Goal: Task Accomplishment & Management: Use online tool/utility

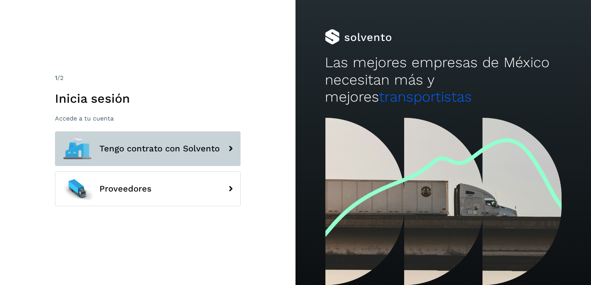
click at [159, 147] on span "Tengo contrato con Solvento" at bounding box center [159, 148] width 120 height 9
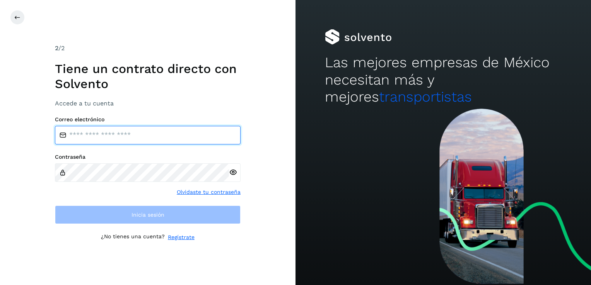
click at [88, 133] on input "email" at bounding box center [148, 135] width 186 height 19
type input "**********"
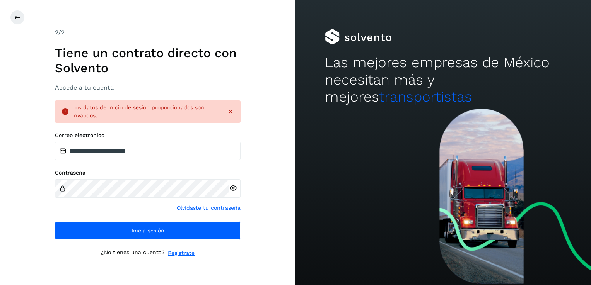
click at [233, 189] on icon at bounding box center [233, 188] width 8 height 8
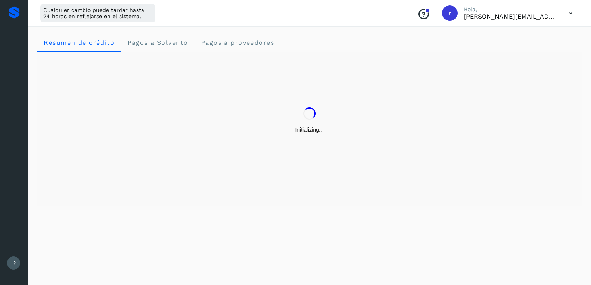
click at [108, 188] on div "Initializing..." at bounding box center [309, 121] width 545 height 138
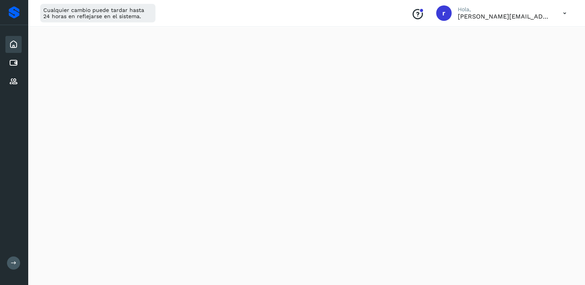
scroll to position [77, 0]
click at [11, 78] on icon at bounding box center [13, 81] width 9 height 9
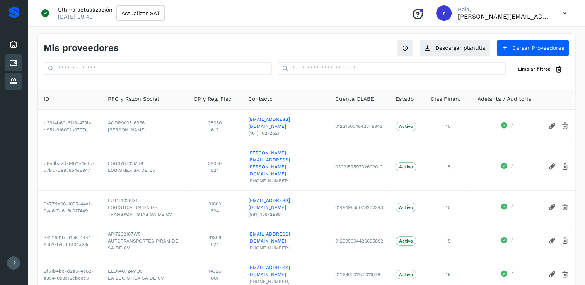
click at [14, 63] on icon at bounding box center [13, 62] width 9 height 9
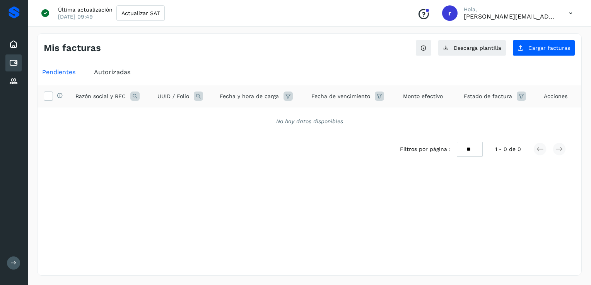
click at [103, 72] on span "Autorizadas" at bounding box center [112, 71] width 36 height 7
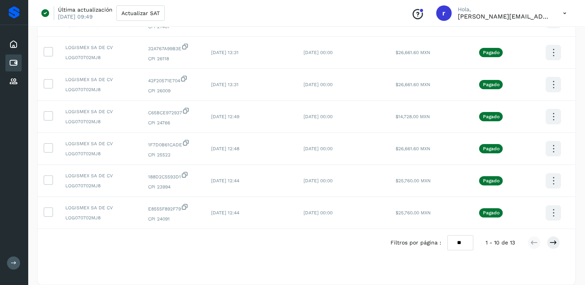
scroll to position [209, 0]
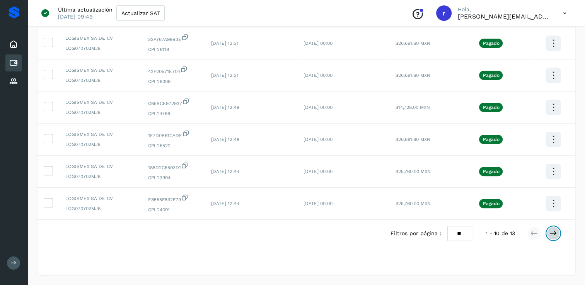
click at [555, 236] on icon at bounding box center [554, 234] width 8 height 8
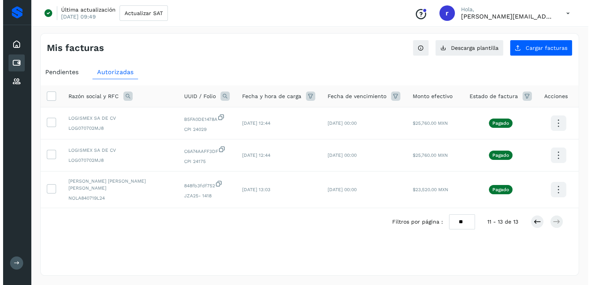
scroll to position [0, 0]
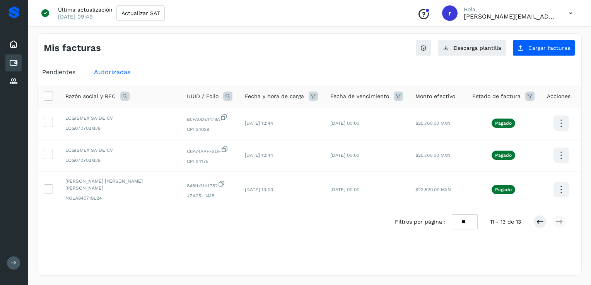
click at [14, 61] on icon at bounding box center [13, 62] width 9 height 9
click at [548, 48] on span "Cargar facturas" at bounding box center [549, 47] width 42 height 5
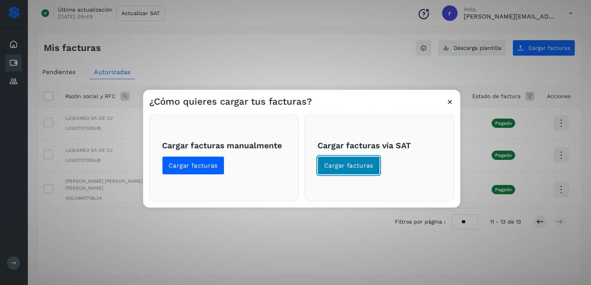
click at [348, 163] on span "Cargar facturas" at bounding box center [348, 166] width 49 height 9
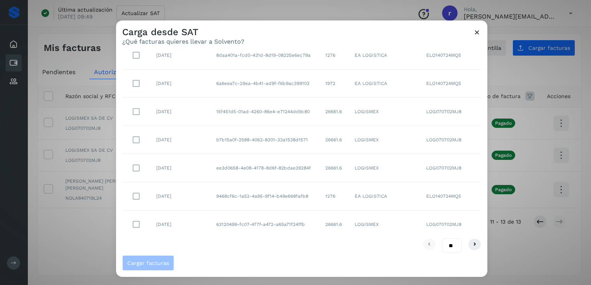
scroll to position [138, 0]
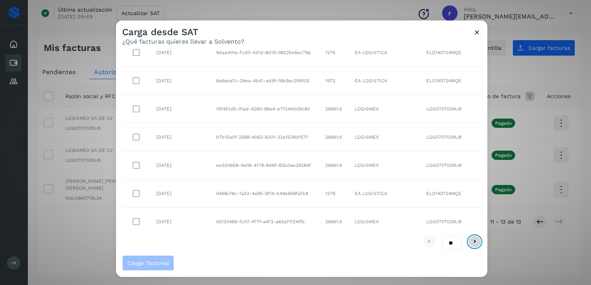
click at [470, 241] on icon at bounding box center [474, 241] width 9 height 9
click at [470, 242] on icon at bounding box center [474, 241] width 9 height 9
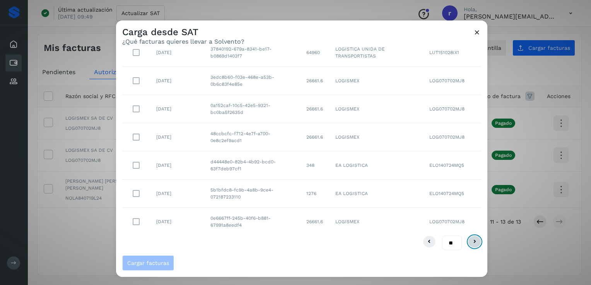
click at [472, 242] on icon at bounding box center [474, 241] width 9 height 9
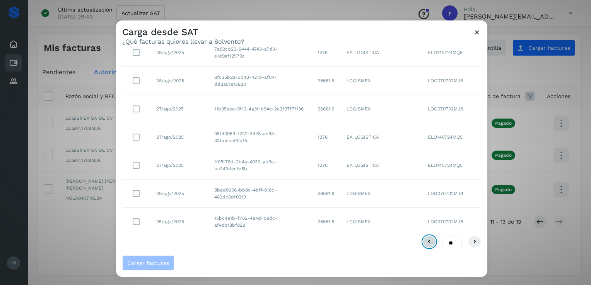
click at [425, 237] on icon at bounding box center [429, 241] width 9 height 9
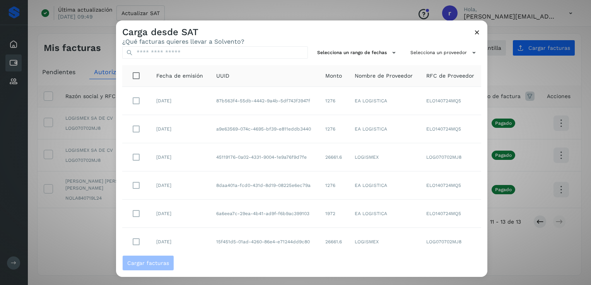
scroll to position [0, 0]
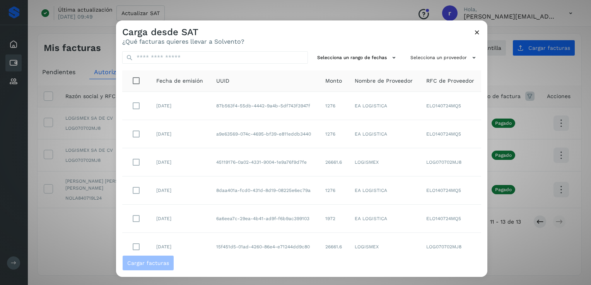
click at [252, 103] on td "87b563f4-55db-4442-9a4b-5df743f3947f" at bounding box center [264, 106] width 109 height 28
click at [272, 104] on td "87b563f4-55db-4442-9a4b-5df743f3947f" at bounding box center [264, 106] width 109 height 28
click at [359, 106] on td "EA LOGISTICA" at bounding box center [384, 106] width 72 height 28
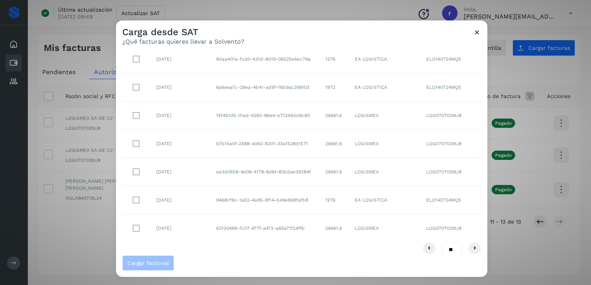
scroll to position [138, 0]
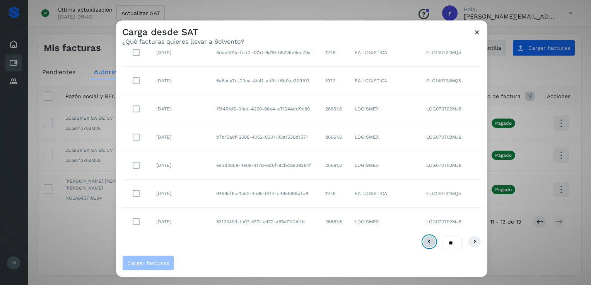
click at [425, 240] on icon at bounding box center [429, 241] width 9 height 9
click at [470, 241] on icon at bounding box center [474, 241] width 9 height 9
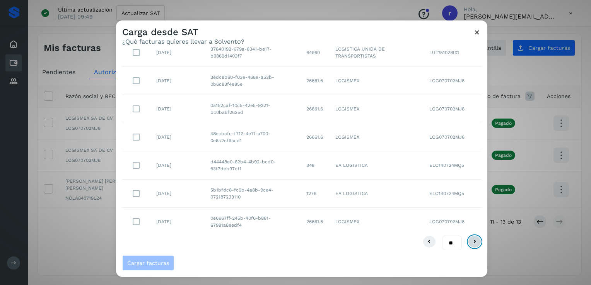
click at [470, 242] on icon at bounding box center [474, 241] width 9 height 9
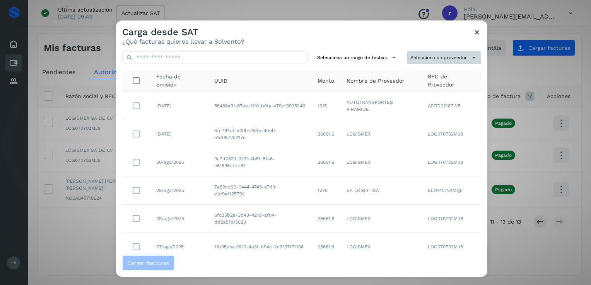
click at [470, 58] on icon at bounding box center [474, 58] width 8 height 8
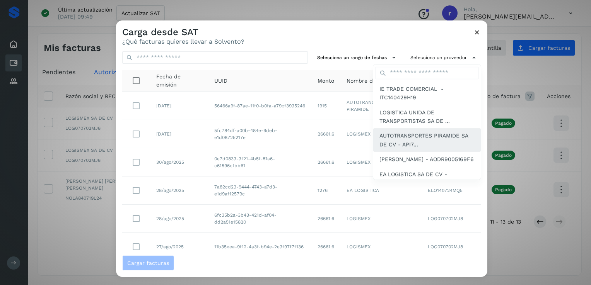
click at [411, 138] on span "AUTOTRANSPORTES PIRAMIDE SA DE CV - API7..." at bounding box center [426, 139] width 95 height 17
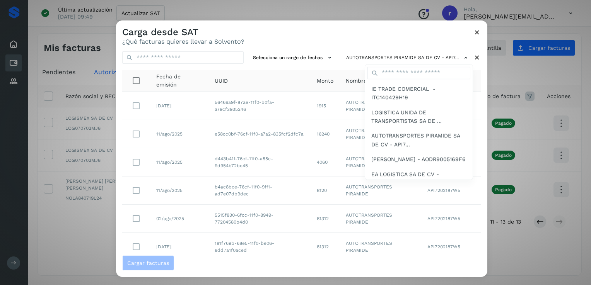
click at [334, 37] on div at bounding box center [411, 162] width 591 height 285
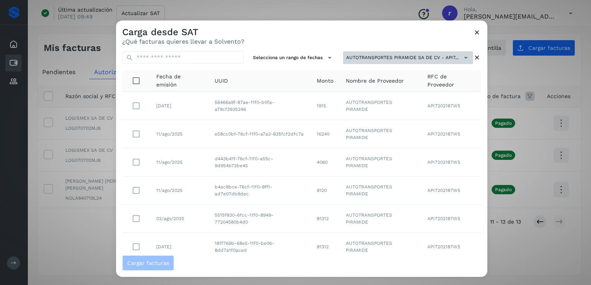
click at [462, 56] on icon at bounding box center [466, 58] width 8 height 8
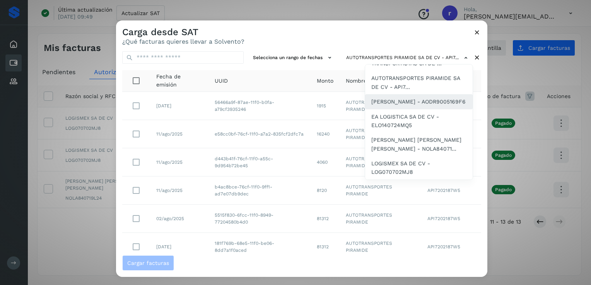
scroll to position [66, 0]
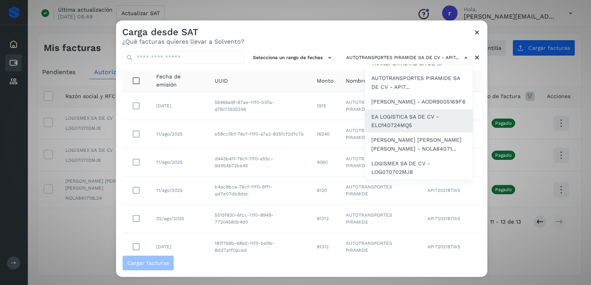
click at [389, 123] on span "EA LOGISTICA SA DE CV - ELO140724MQ5" at bounding box center [418, 120] width 95 height 17
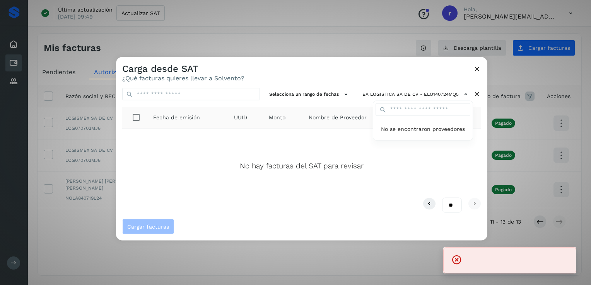
click at [252, 147] on div at bounding box center [411, 199] width 591 height 285
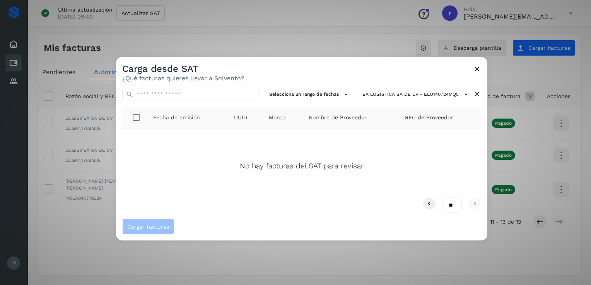
click at [476, 96] on icon at bounding box center [477, 94] width 8 height 8
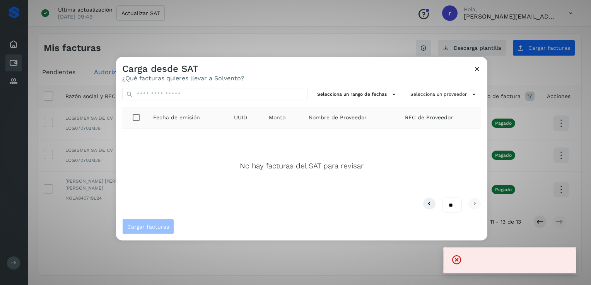
click at [476, 68] on icon at bounding box center [477, 69] width 8 height 8
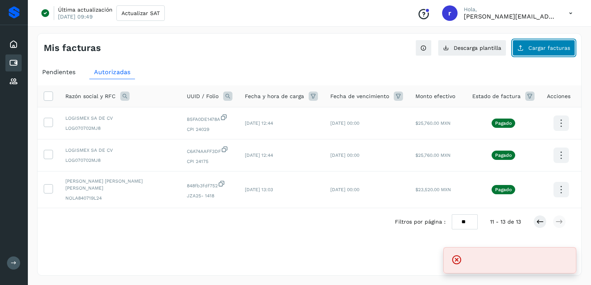
click at [539, 46] on span "Cargar facturas" at bounding box center [549, 47] width 42 height 5
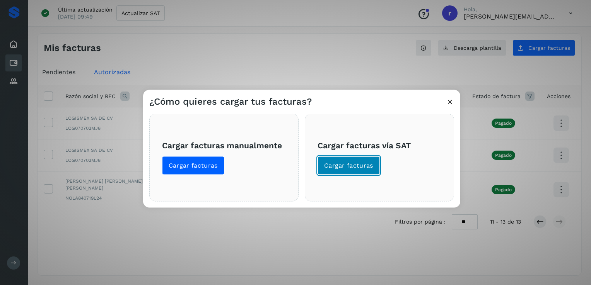
click at [336, 166] on span "Cargar facturas" at bounding box center [348, 166] width 49 height 9
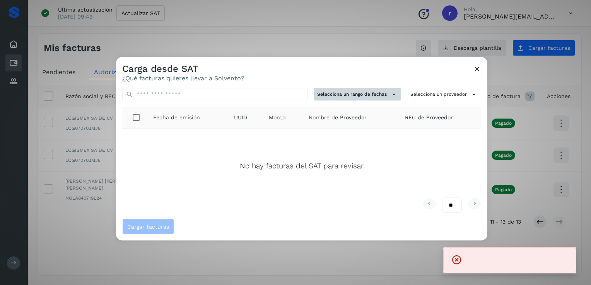
click at [394, 93] on icon at bounding box center [394, 94] width 8 height 8
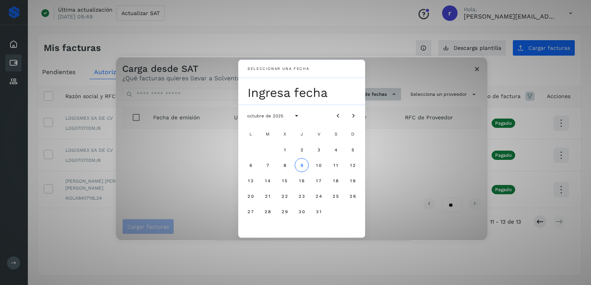
click at [394, 93] on div "Seleccionar una fecha Ingresa fecha octubre de 2025 L M X J V S D 1 2 3 4 5 6 7…" at bounding box center [301, 149] width 371 height 184
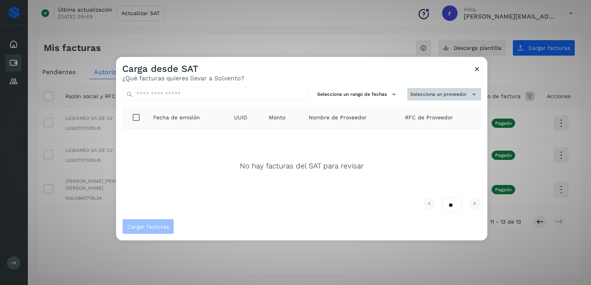
click at [427, 91] on button "Selecciona un proveedor" at bounding box center [444, 94] width 74 height 13
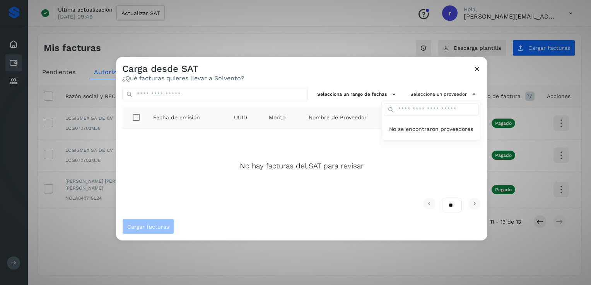
click at [237, 97] on div at bounding box center [411, 199] width 591 height 285
click at [478, 69] on icon at bounding box center [477, 69] width 8 height 8
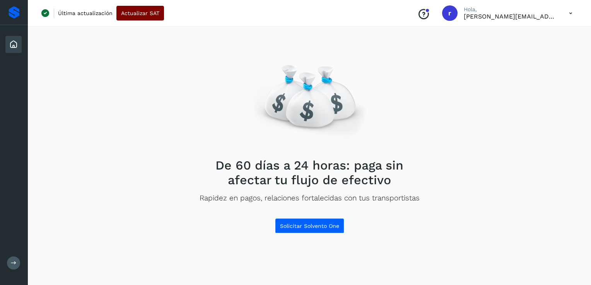
click at [146, 13] on span "Actualizar SAT" at bounding box center [140, 12] width 38 height 5
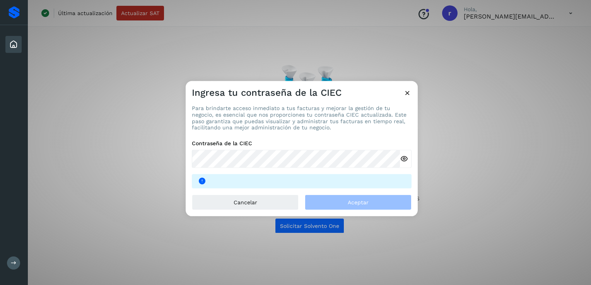
click at [408, 89] on div "Ingresa tu contraseña de la CIEC" at bounding box center [302, 90] width 232 height 18
click at [409, 90] on icon at bounding box center [407, 93] width 8 height 8
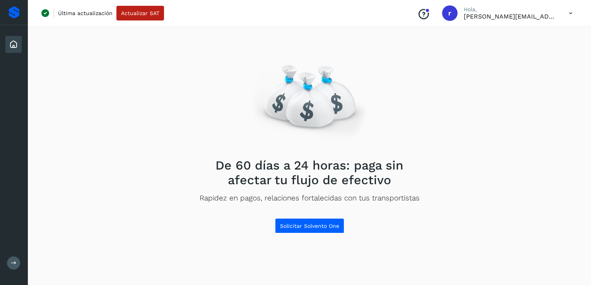
scroll to position [0, 0]
click at [82, 13] on p "Última actualización" at bounding box center [85, 13] width 55 height 7
click at [12, 42] on icon at bounding box center [13, 44] width 9 height 9
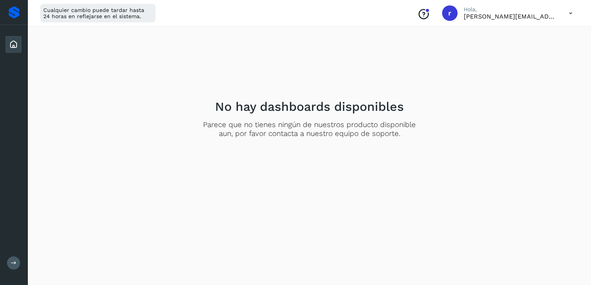
click at [12, 42] on icon at bounding box center [13, 44] width 9 height 9
click at [573, 13] on icon at bounding box center [571, 13] width 16 height 16
click at [521, 50] on div "Cerrar sesión" at bounding box center [532, 50] width 92 height 15
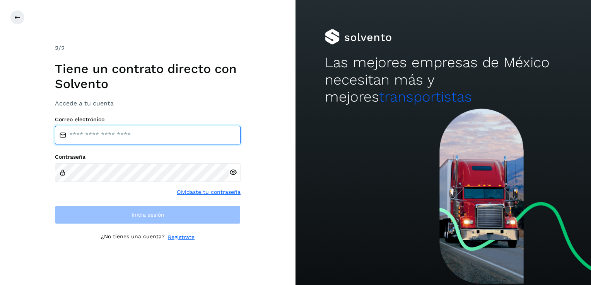
click at [122, 138] on input "email" at bounding box center [148, 135] width 186 height 19
type input "**********"
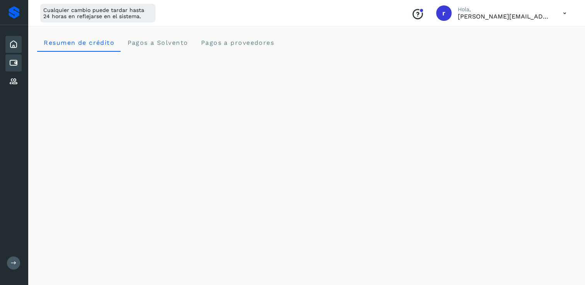
click at [14, 62] on icon at bounding box center [13, 62] width 9 height 9
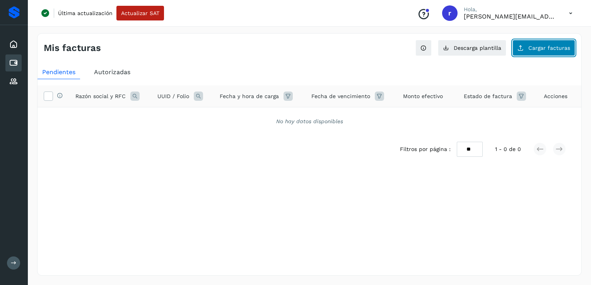
click at [542, 50] on button "Cargar facturas" at bounding box center [543, 48] width 63 height 16
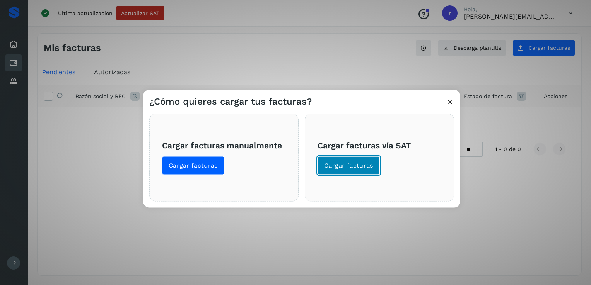
click at [355, 164] on span "Cargar facturas" at bounding box center [348, 166] width 49 height 9
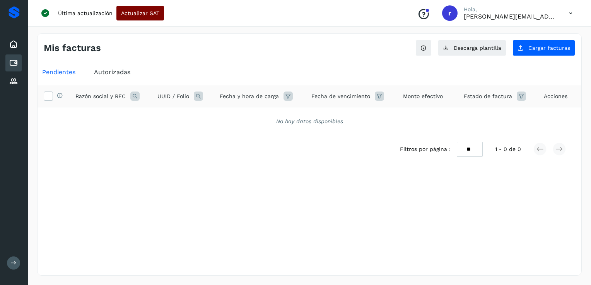
click at [143, 15] on span "Actualizar SAT" at bounding box center [140, 12] width 38 height 5
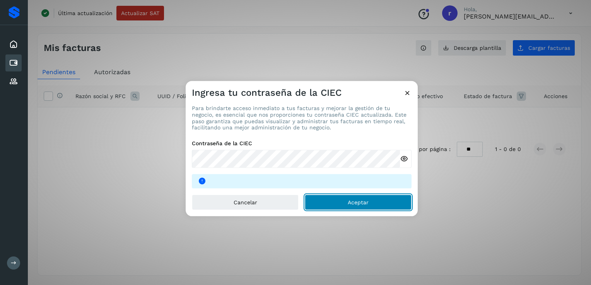
click at [365, 204] on span "Aceptar" at bounding box center [358, 202] width 21 height 5
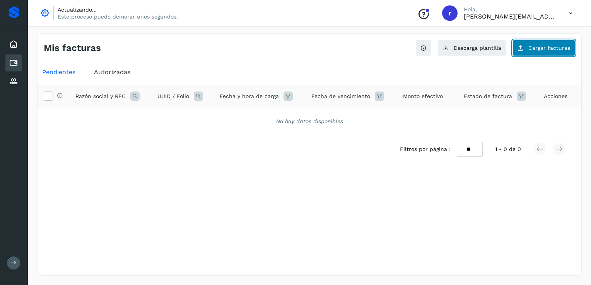
click at [542, 48] on span "Cargar facturas" at bounding box center [549, 47] width 42 height 5
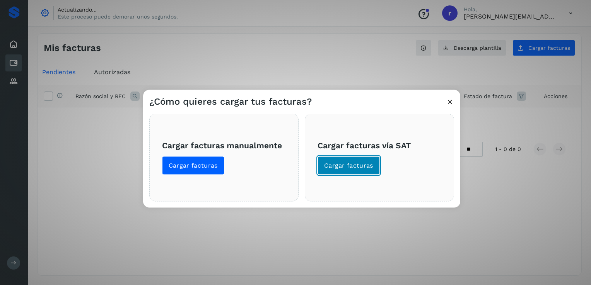
click at [369, 162] on span "Cargar facturas" at bounding box center [348, 166] width 49 height 9
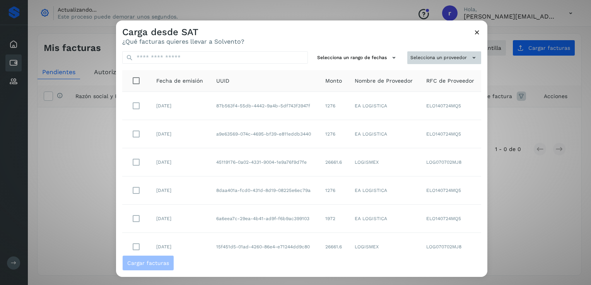
click at [470, 55] on icon at bounding box center [474, 58] width 8 height 8
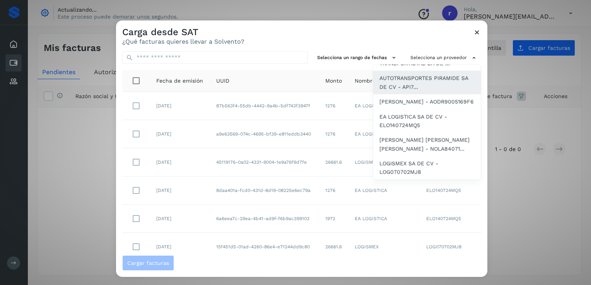
scroll to position [66, 0]
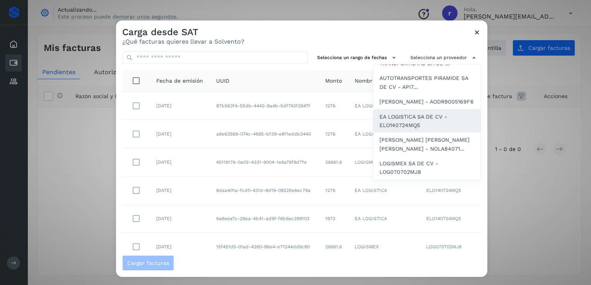
click at [402, 120] on span "EA LOGISTICA SA DE CV - ELO140724MQ5" at bounding box center [426, 120] width 95 height 17
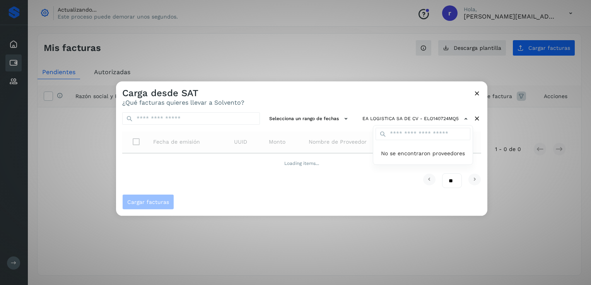
scroll to position [0, 0]
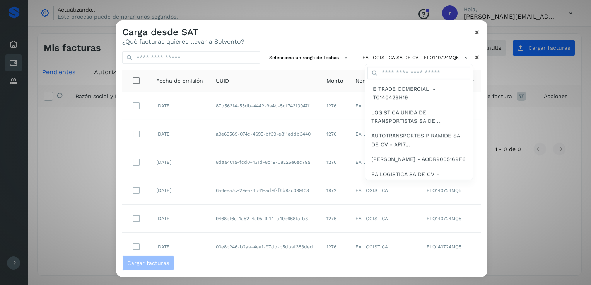
click at [414, 36] on div at bounding box center [411, 162] width 591 height 285
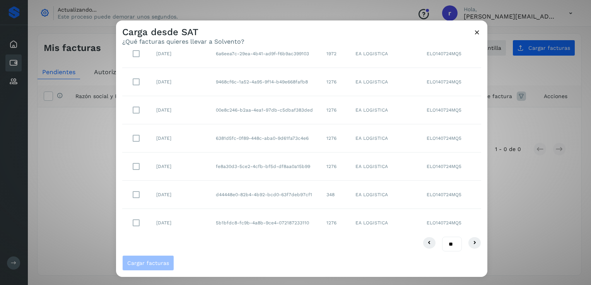
scroll to position [138, 0]
click at [473, 239] on button at bounding box center [474, 242] width 13 height 12
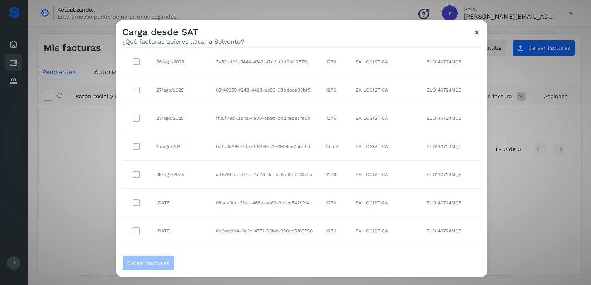
scroll to position [77, 0]
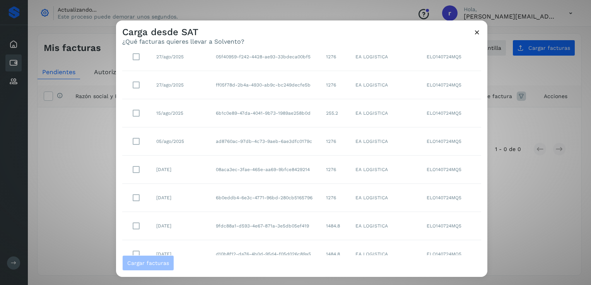
click at [479, 35] on icon at bounding box center [477, 32] width 8 height 8
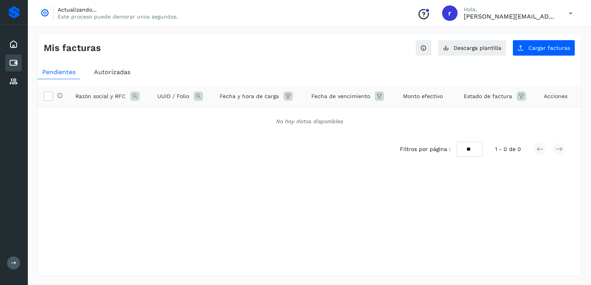
click at [571, 12] on icon at bounding box center [571, 13] width 16 height 16
click at [518, 51] on div "Cerrar sesión" at bounding box center [532, 50] width 92 height 15
